Goal: Task Accomplishment & Management: Use online tool/utility

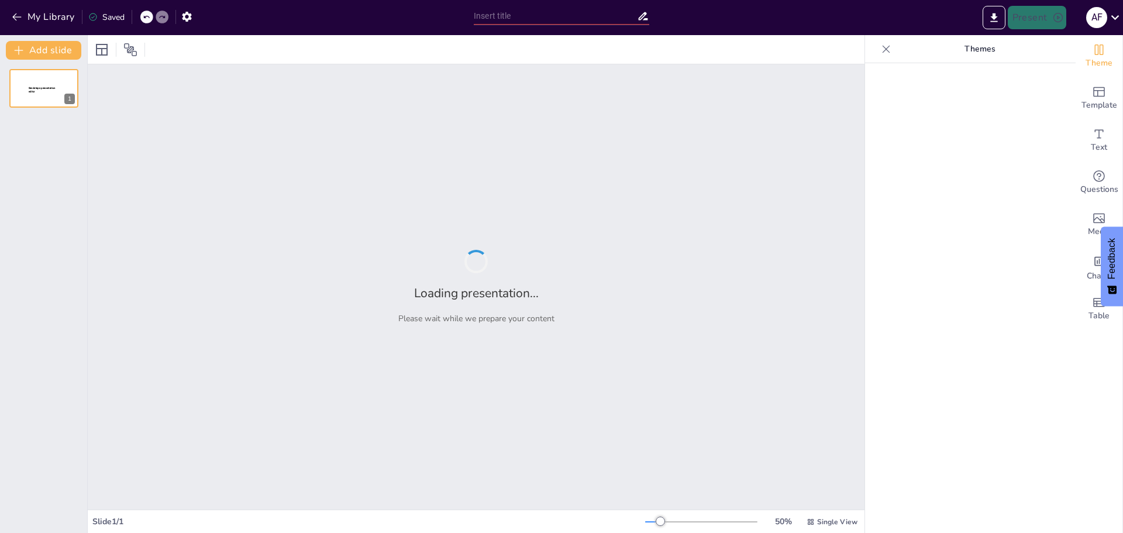
type input "PERSONAL INTRODUCTION"
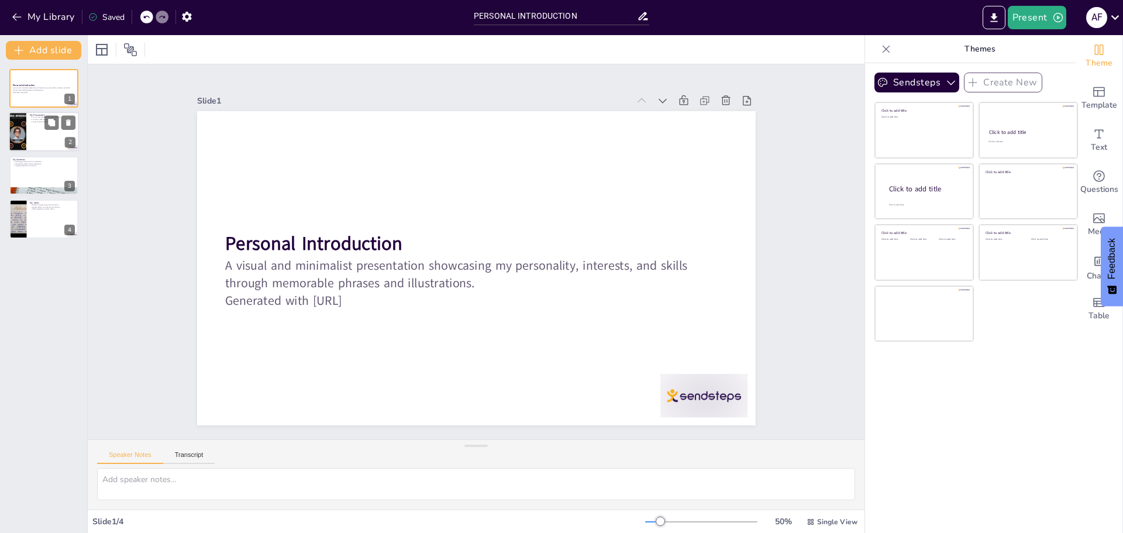
click at [28, 119] on div at bounding box center [44, 132] width 70 height 40
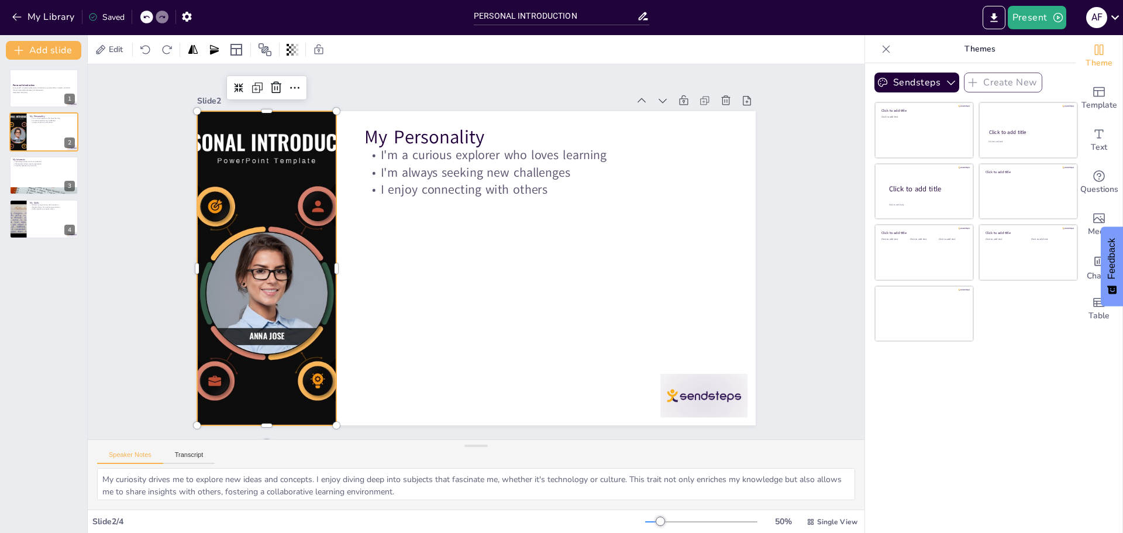
click at [275, 294] on div at bounding box center [286, 161] width 640 height 551
click at [35, 165] on p "Traveling broadens my horizons" at bounding box center [43, 165] width 63 height 2
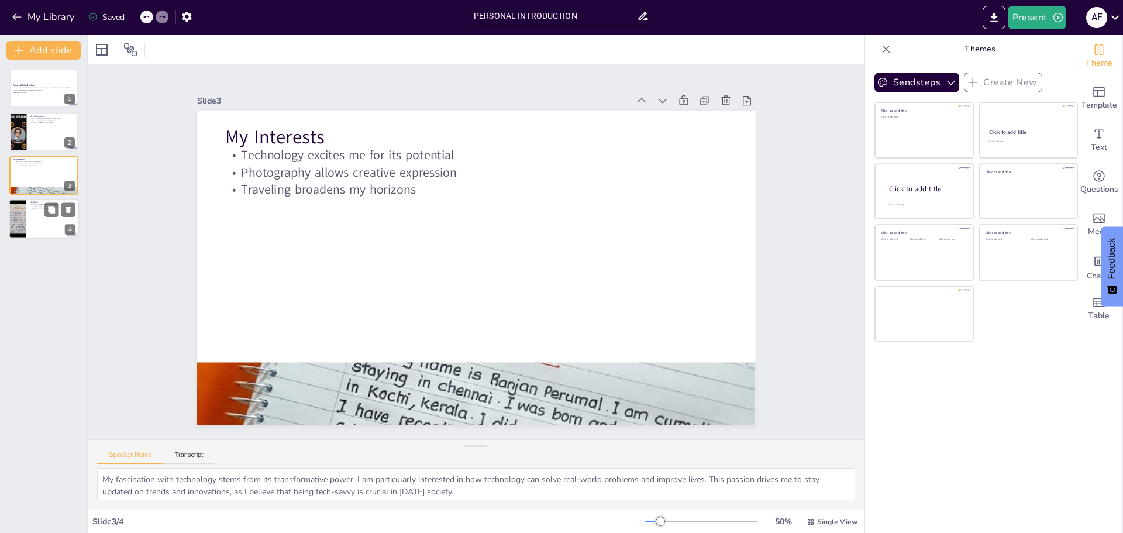
click at [31, 202] on p "My Skills" at bounding box center [53, 203] width 46 height 4
type textarea "My programming skills empower me to turn ideas into reality. I enjoy tackling c…"
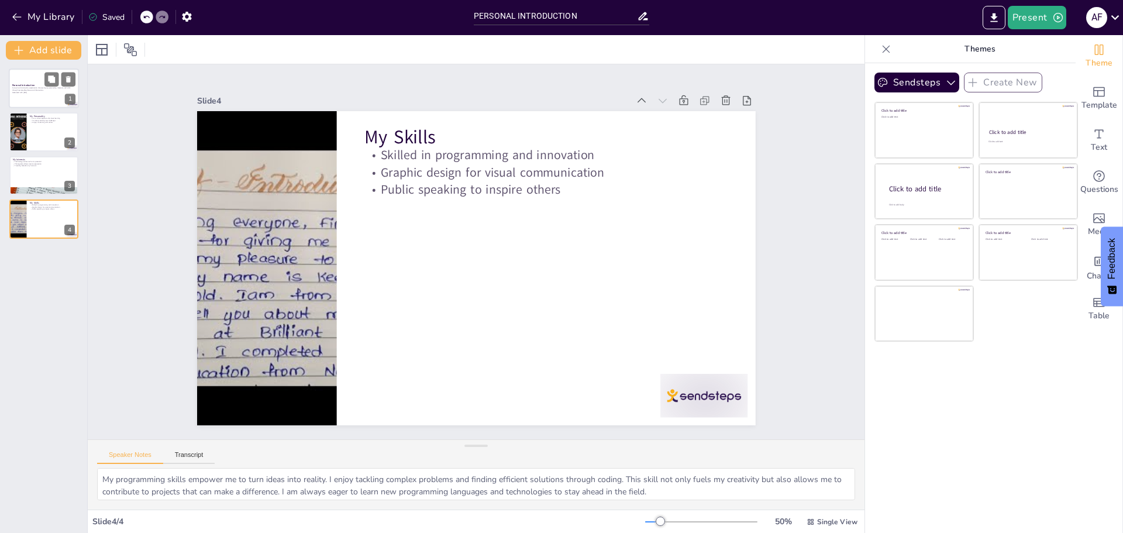
click at [29, 87] on p "A visual and minimalist presentation showcasing my personality, interests, and …" at bounding box center [43, 89] width 63 height 4
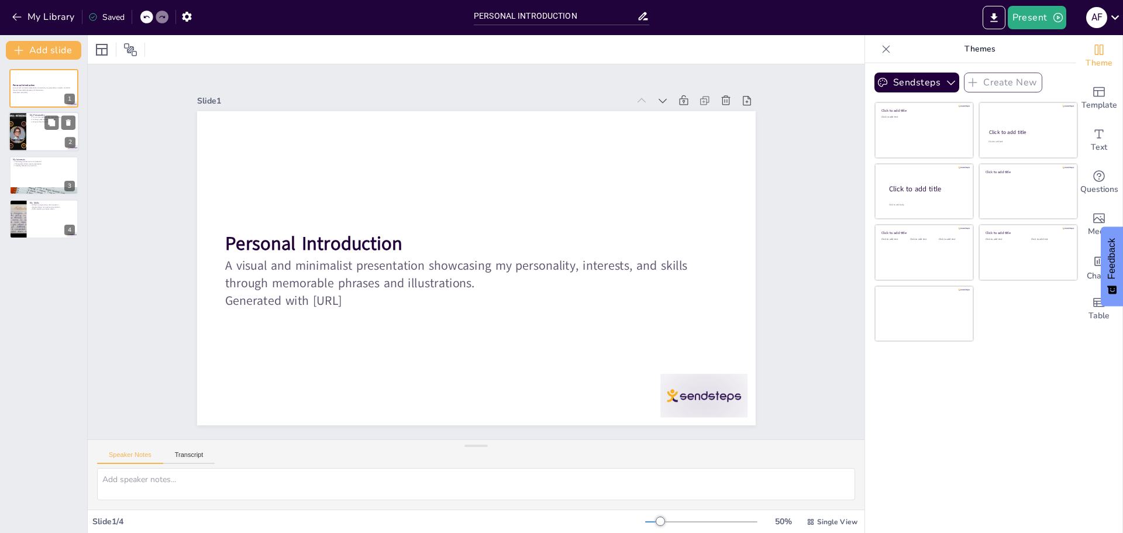
click at [35, 131] on div at bounding box center [44, 132] width 70 height 40
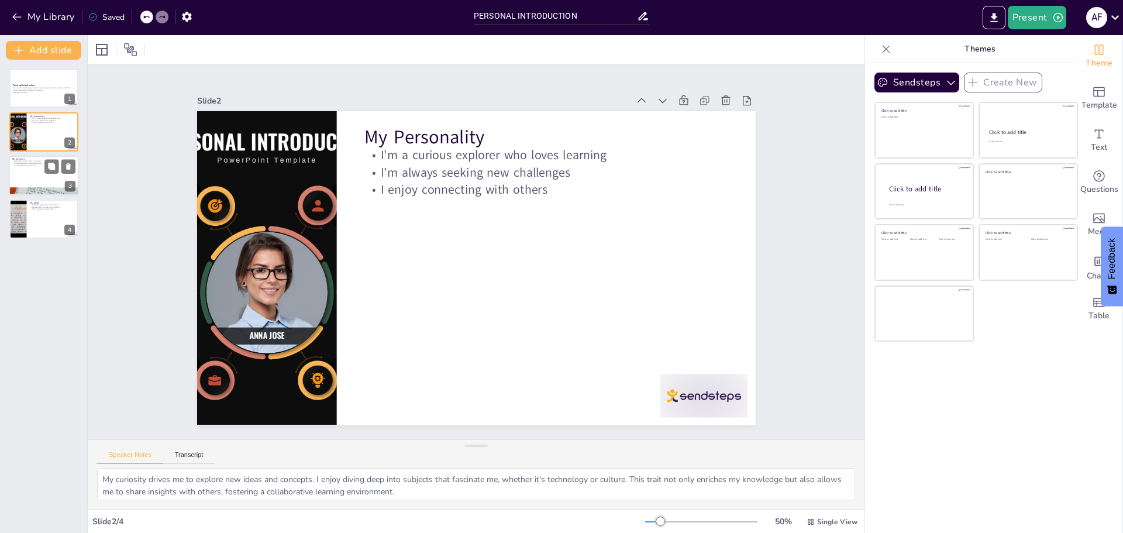
click at [34, 164] on p "Photography allows creative expression" at bounding box center [43, 163] width 63 height 2
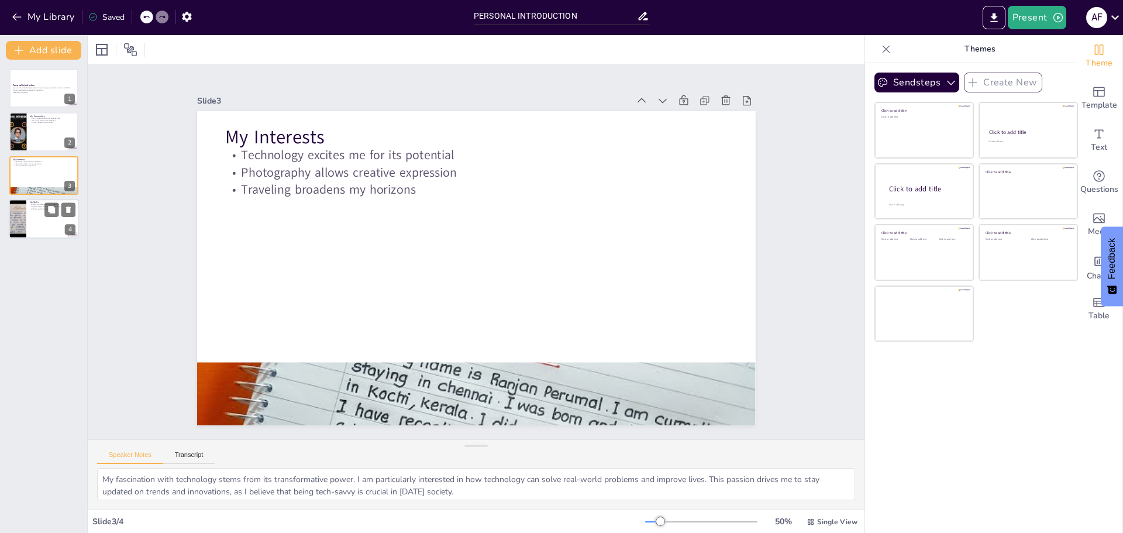
click at [41, 223] on div at bounding box center [44, 219] width 70 height 40
type textarea "My programming skills empower me to turn ideas into reality. I enjoy tackling c…"
